Goal: Task Accomplishment & Management: Manage account settings

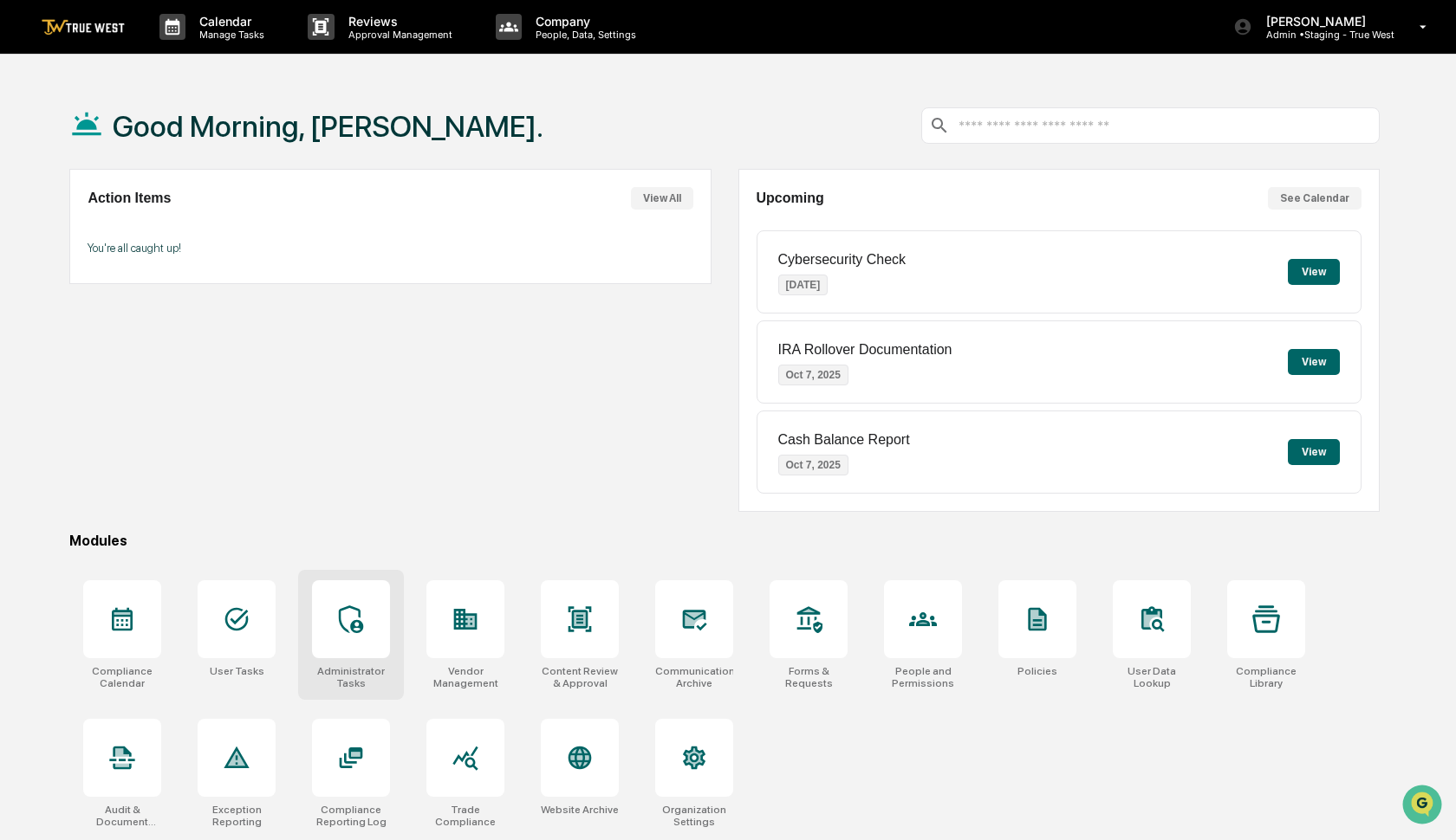
click at [372, 649] on div at bounding box center [351, 620] width 78 height 78
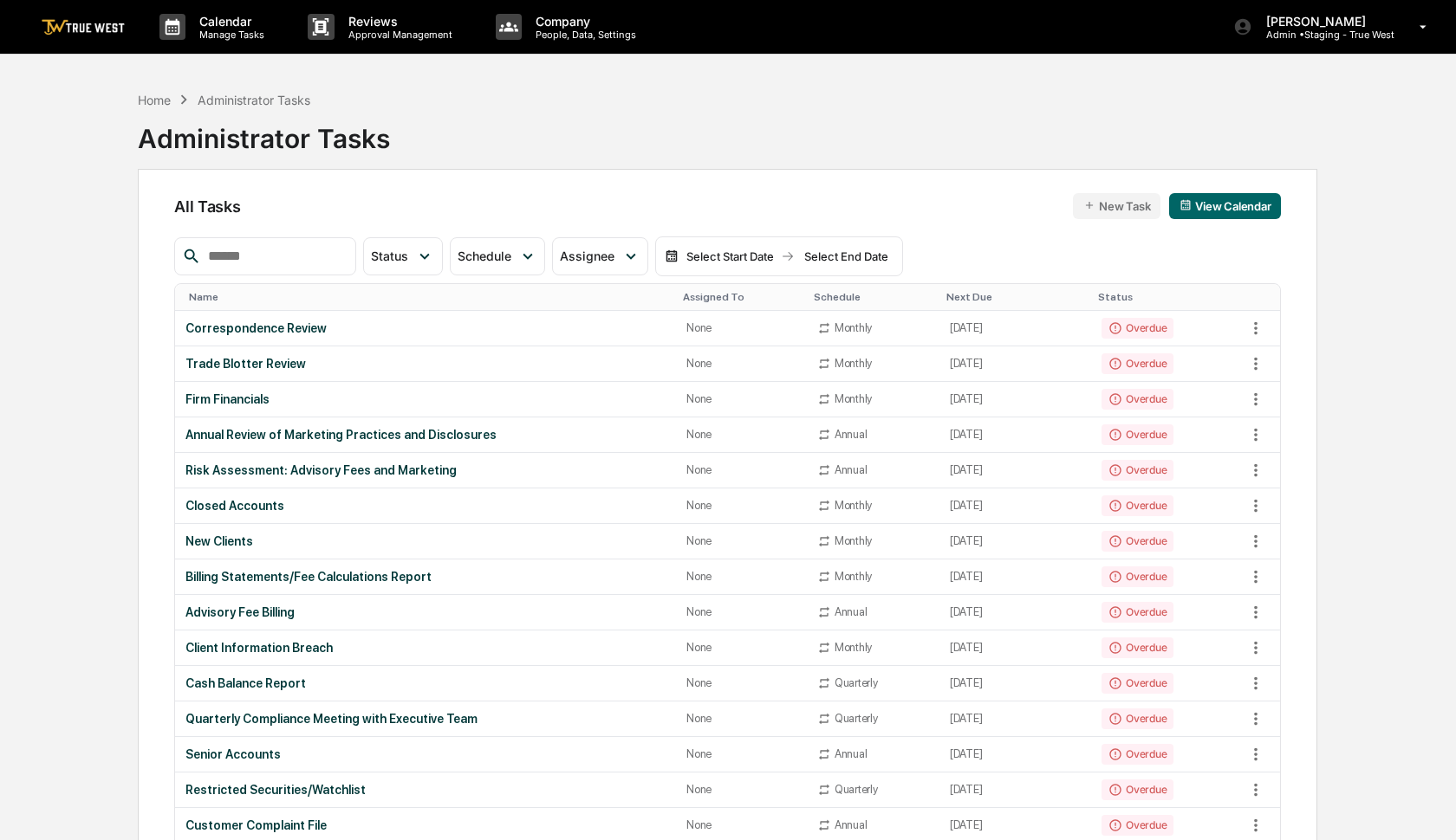
click at [320, 261] on input "text" at bounding box center [275, 256] width 148 height 23
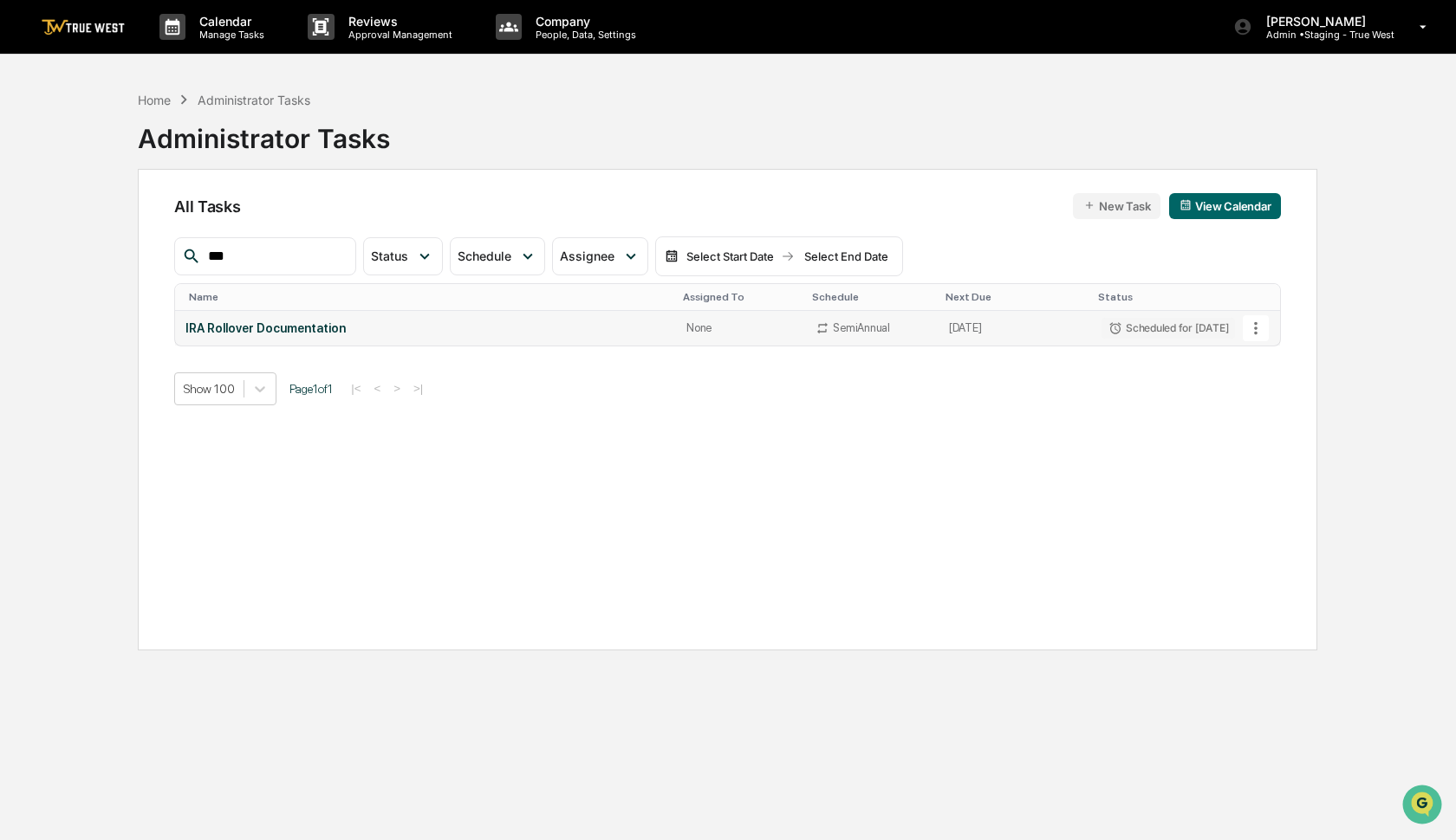
type input "***"
click at [1255, 325] on icon at bounding box center [1255, 328] width 19 height 19
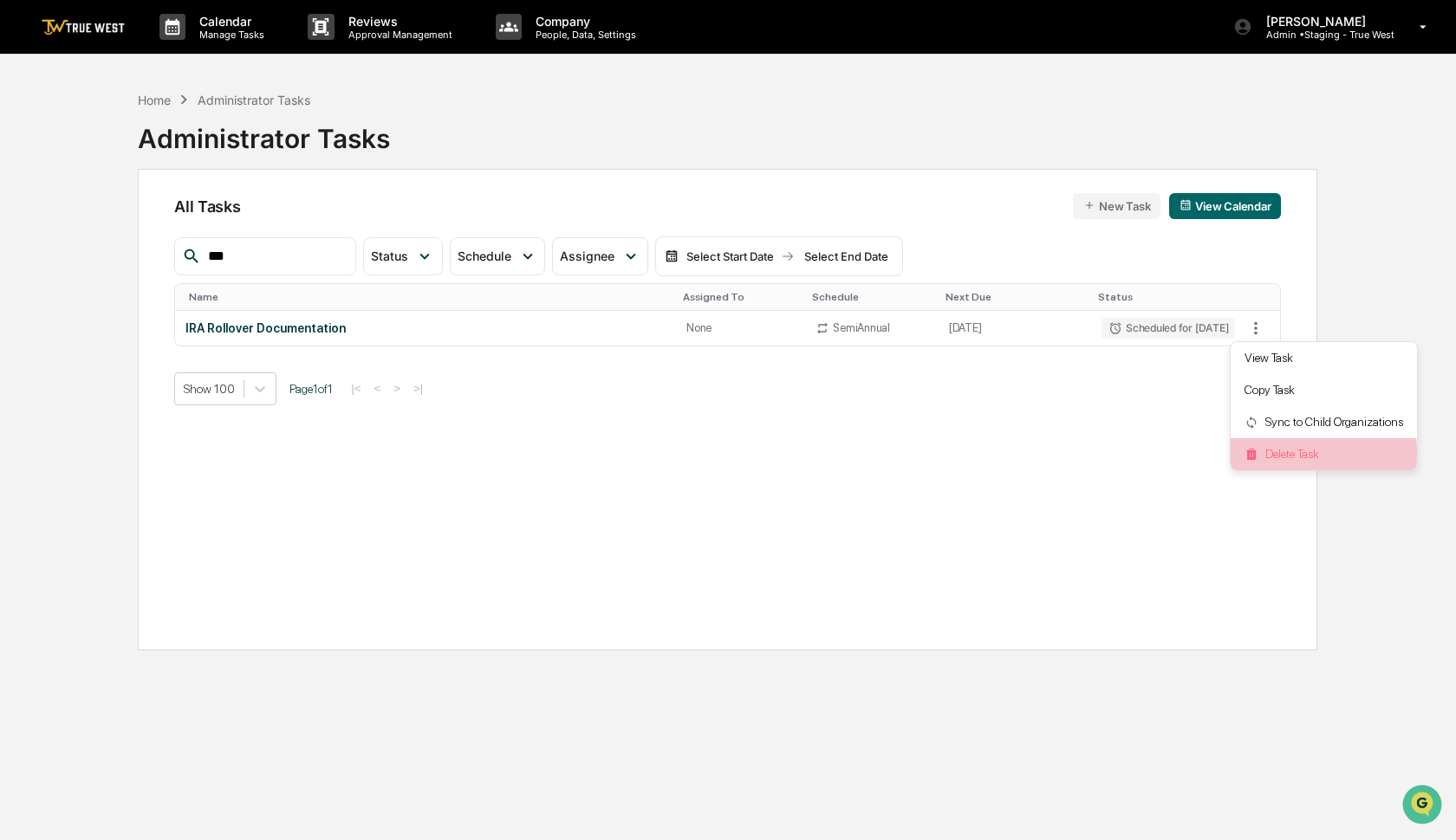
click at [1268, 454] on li "Delete Task" at bounding box center [1323, 454] width 187 height 32
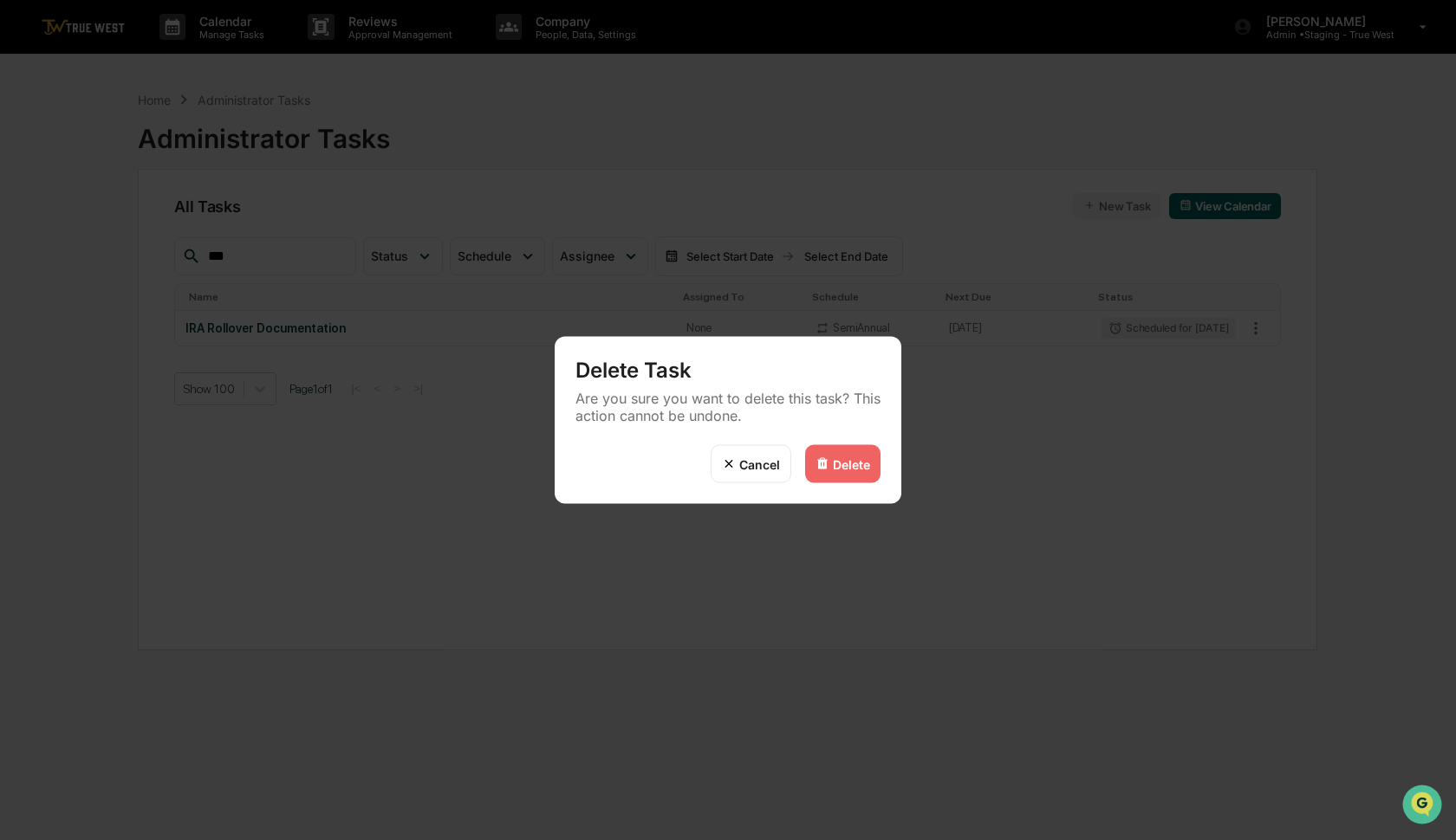
click at [839, 468] on div "Delete" at bounding box center [851, 463] width 37 height 15
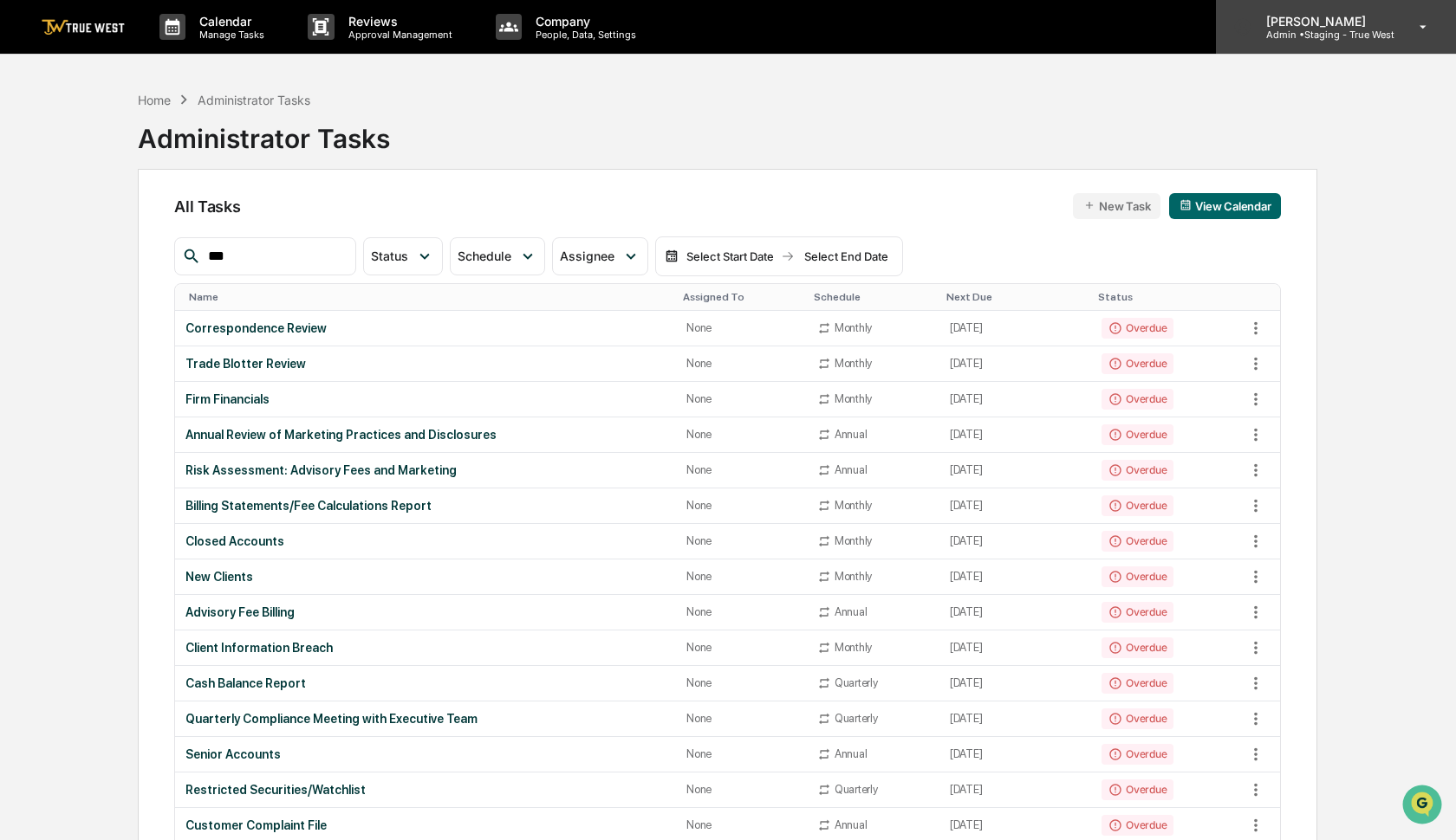
click at [1354, 36] on p "Admin • Staging - True West" at bounding box center [1323, 35] width 142 height 12
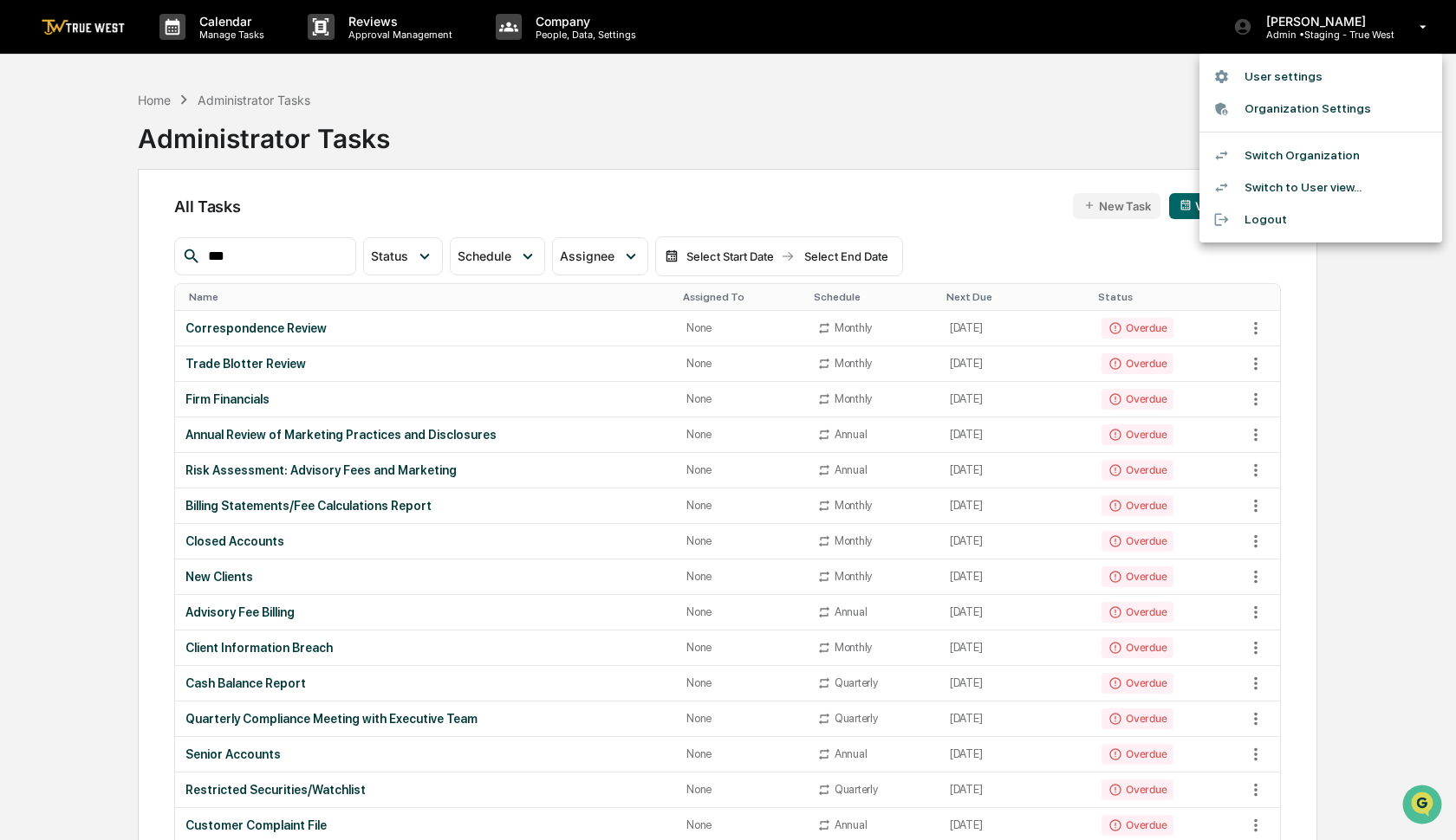
click at [1269, 149] on li "Switch Organization" at bounding box center [1321, 155] width 243 height 32
